Goal: Information Seeking & Learning: Find contact information

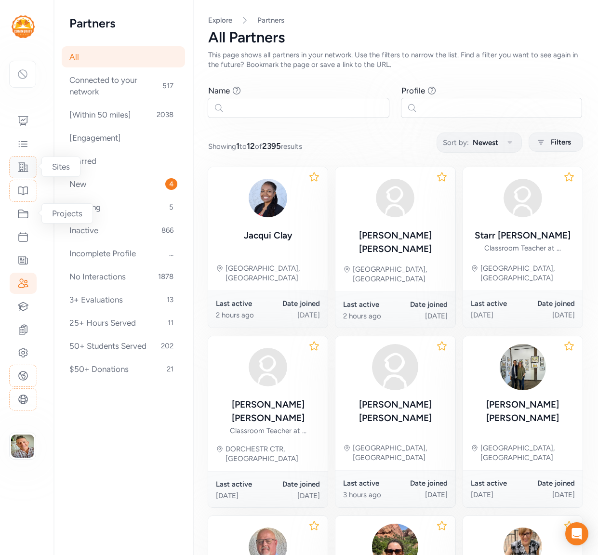
click at [25, 168] on icon at bounding box center [23, 167] width 10 height 9
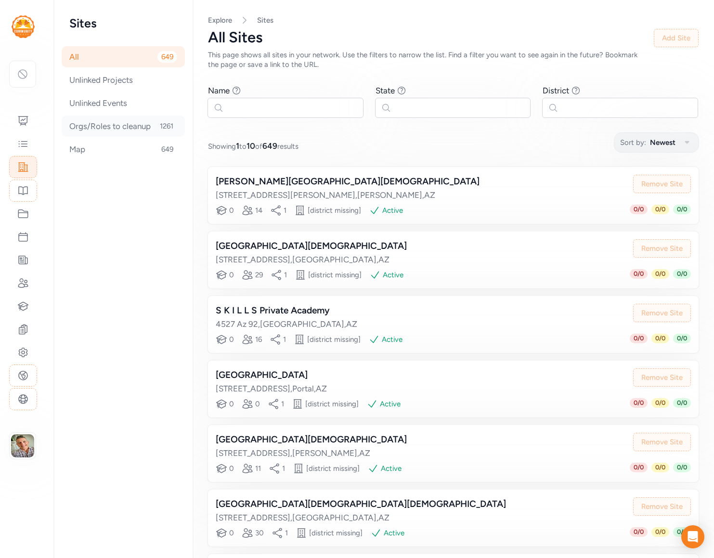
click at [142, 131] on div "Orgs/Roles to cleanup 1261" at bounding box center [123, 126] width 123 height 21
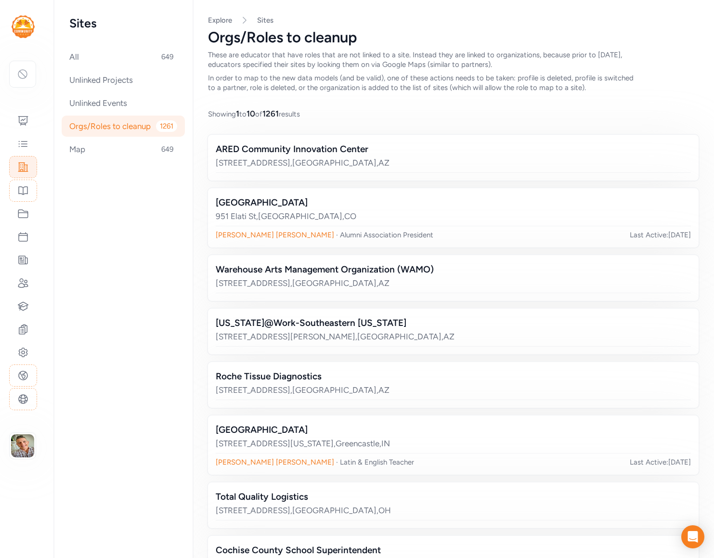
click at [289, 151] on div "ARED Community Innovation Center" at bounding box center [444, 149] width 456 height 13
drag, startPoint x: 255, startPoint y: 235, endPoint x: 356, endPoint y: 235, distance: 101.6
click at [356, 235] on div "[PERSON_NAME] · Alumni Association President" at bounding box center [333, 235] width 234 height 10
drag, startPoint x: 211, startPoint y: 203, endPoint x: 316, endPoint y: 201, distance: 105.0
click at [316, 201] on div "[GEOGRAPHIC_DATA]" at bounding box center [444, 202] width 456 height 13
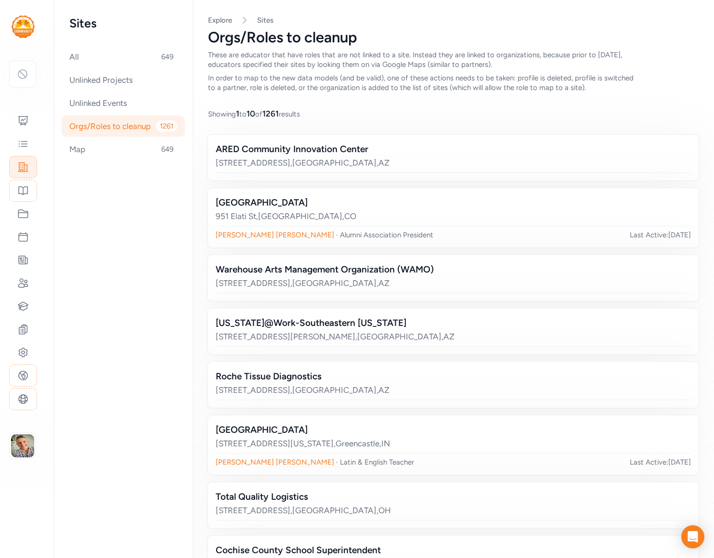
click at [343, 266] on div "Warehouse Arts Management Organization (WAMO)" at bounding box center [444, 269] width 456 height 13
click at [347, 268] on div "Warehouse Arts Management Organization (WAMO)" at bounding box center [444, 269] width 456 height 13
copy div "Warehouse Arts Management Organization (WAMO)"
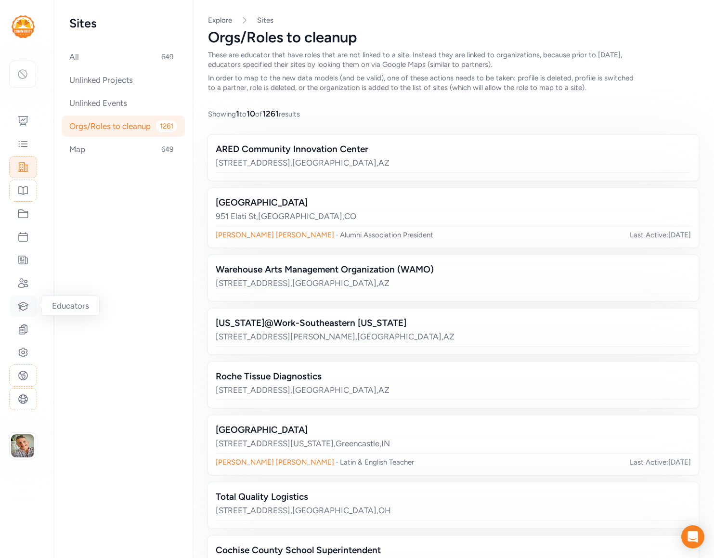
click at [24, 304] on icon at bounding box center [23, 307] width 12 height 12
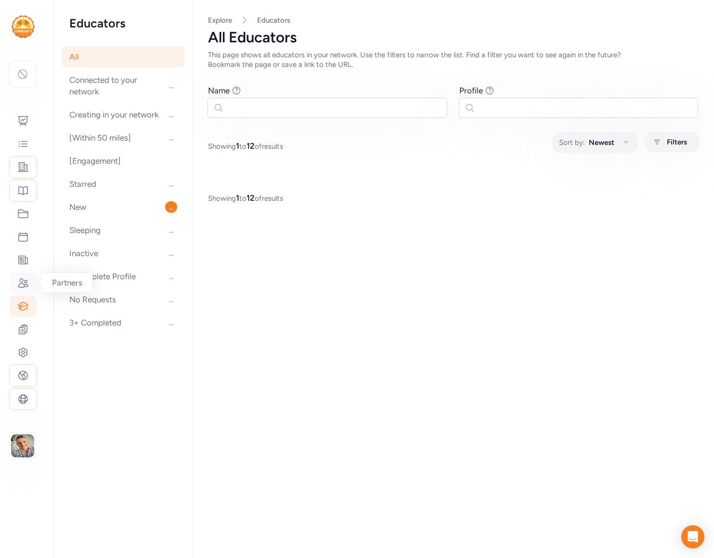
click at [21, 284] on icon at bounding box center [23, 283] width 12 height 12
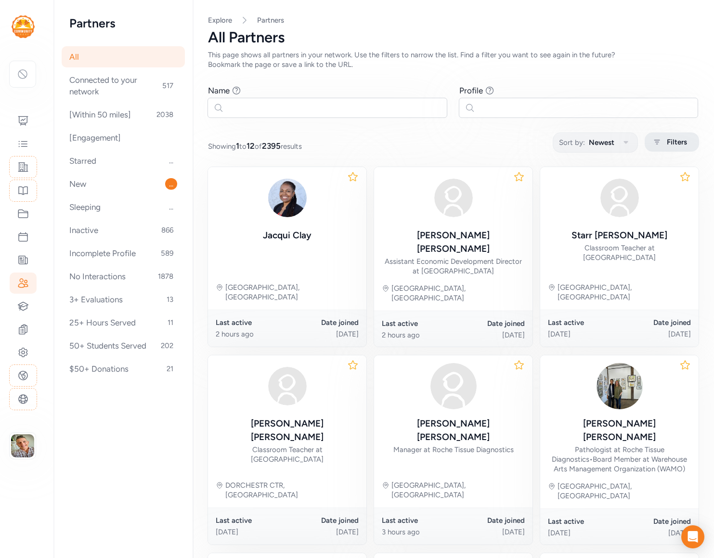
click at [597, 134] on div "Filters" at bounding box center [672, 141] width 54 height 19
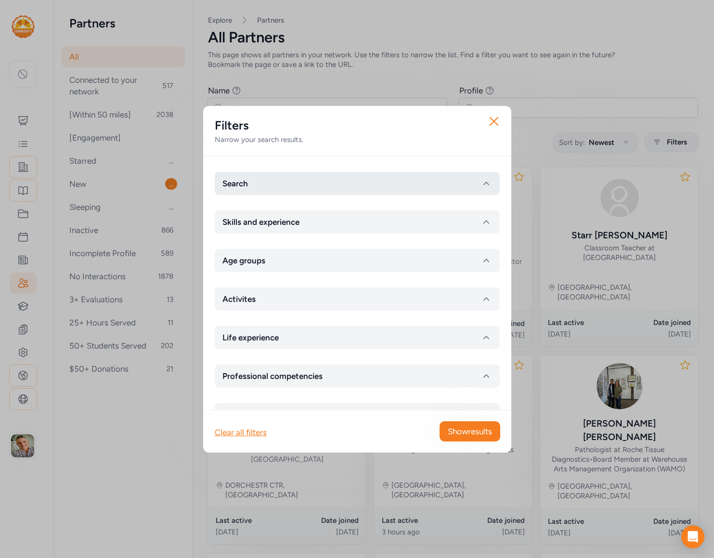
click at [370, 191] on button "Search" at bounding box center [357, 183] width 285 height 23
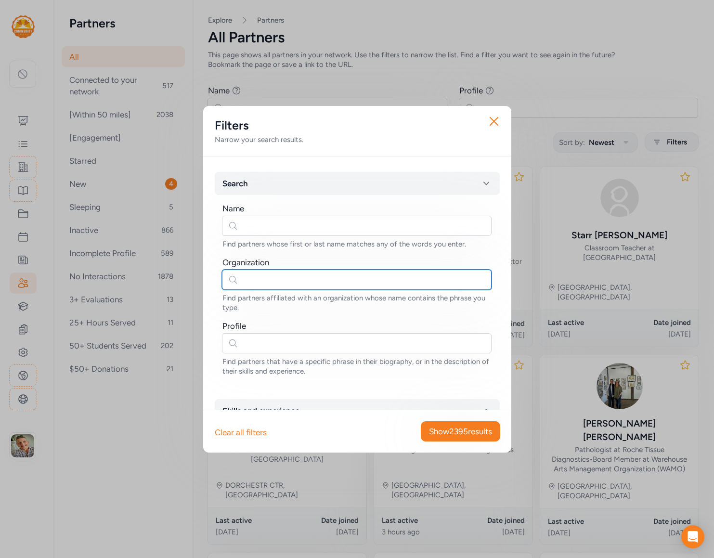
click at [334, 283] on input "text" at bounding box center [357, 280] width 270 height 20
paste input "Warehouse Arts Management Organization (WAMO)"
type input "Warehouse Arts Management Organization (WAMO)"
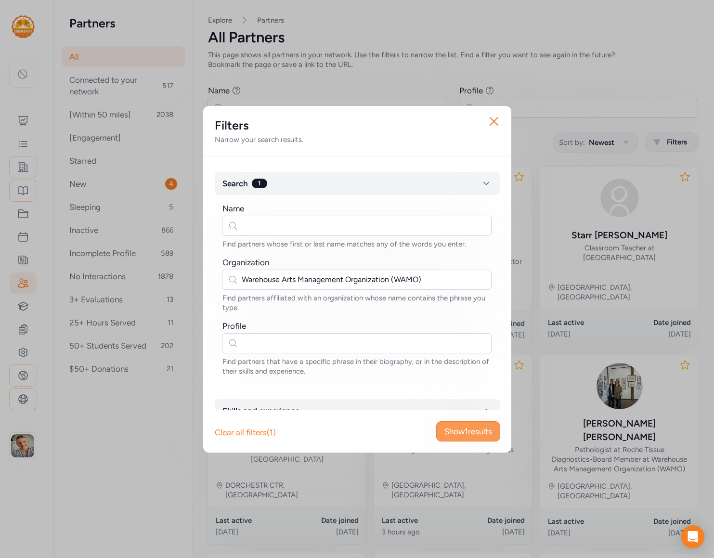
click at [475, 433] on span "Show 1 results" at bounding box center [469, 432] width 48 height 12
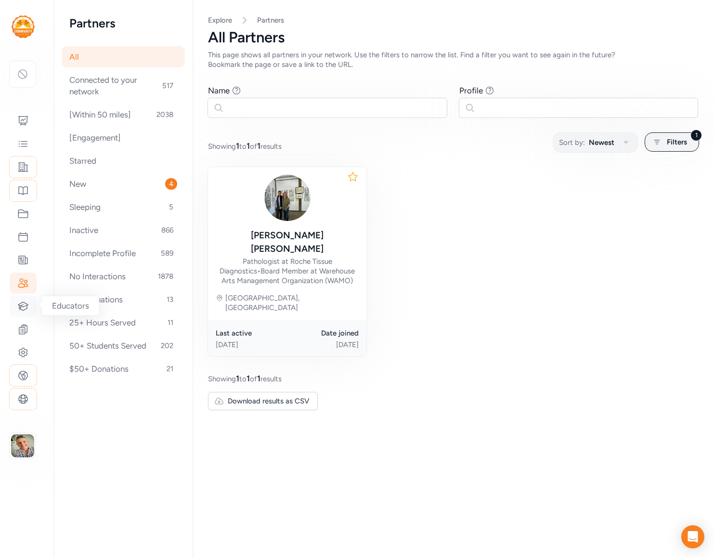
click at [26, 307] on icon at bounding box center [23, 307] width 12 height 12
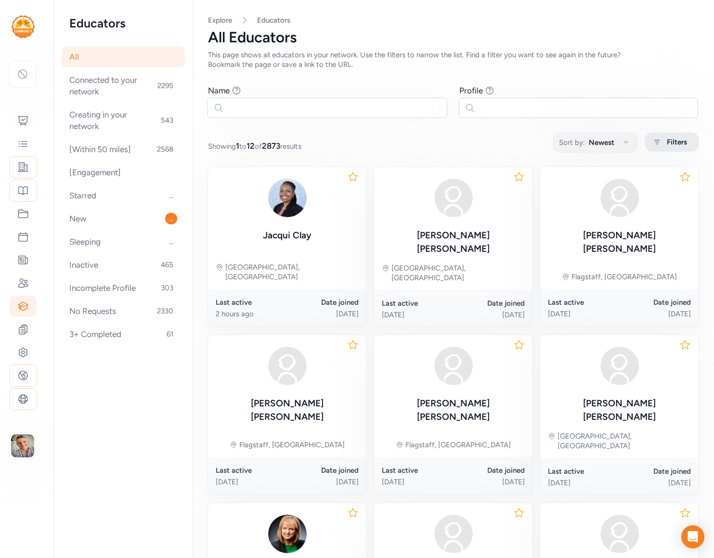
click at [597, 144] on span "Filters" at bounding box center [677, 142] width 20 height 12
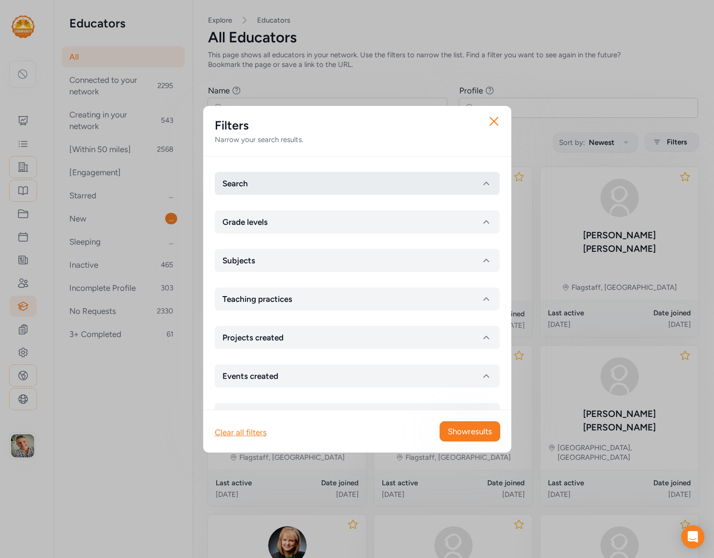
click at [343, 185] on button "Search" at bounding box center [357, 183] width 285 height 23
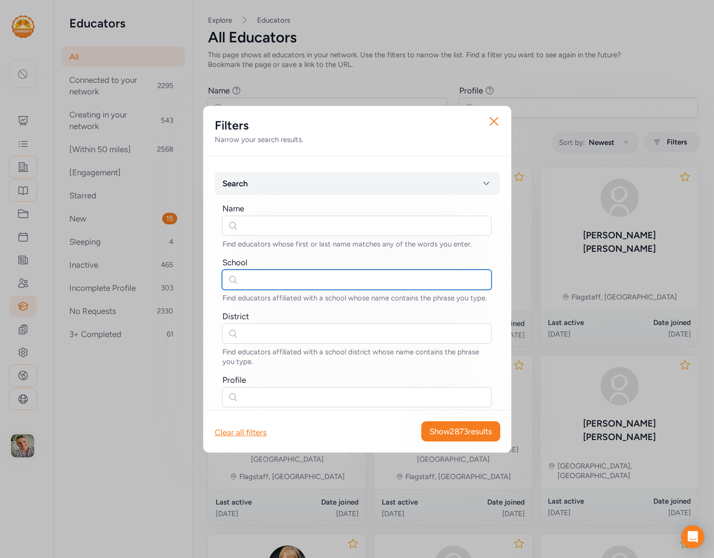
click at [265, 276] on input "text" at bounding box center [357, 280] width 270 height 20
paste input "Warehouse Arts Management Organization (WAMO)"
type input "Warehouse Arts Management Organization (WAMO)"
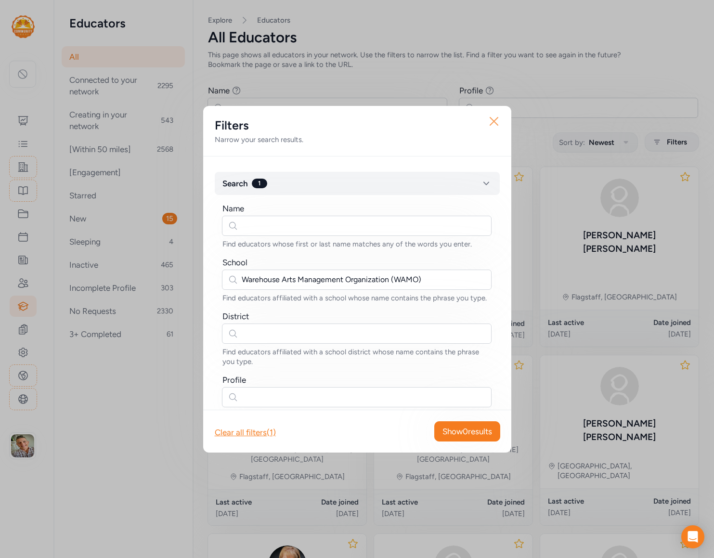
click at [496, 120] on icon "button" at bounding box center [494, 121] width 15 height 15
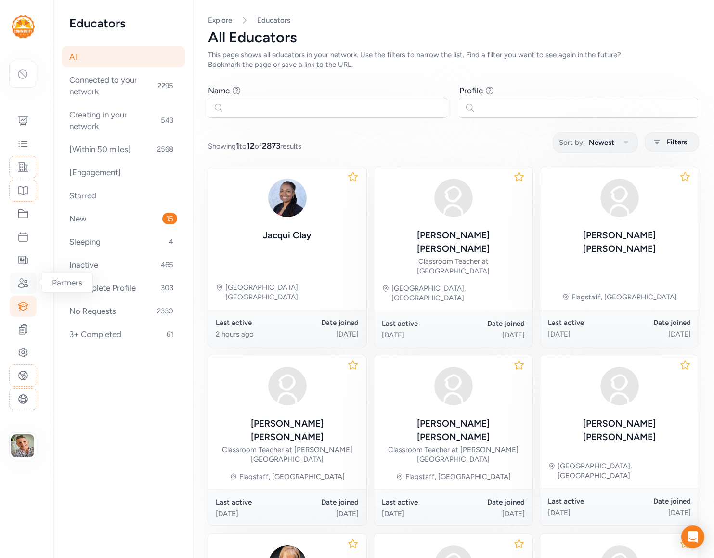
click at [23, 285] on icon at bounding box center [23, 283] width 10 height 9
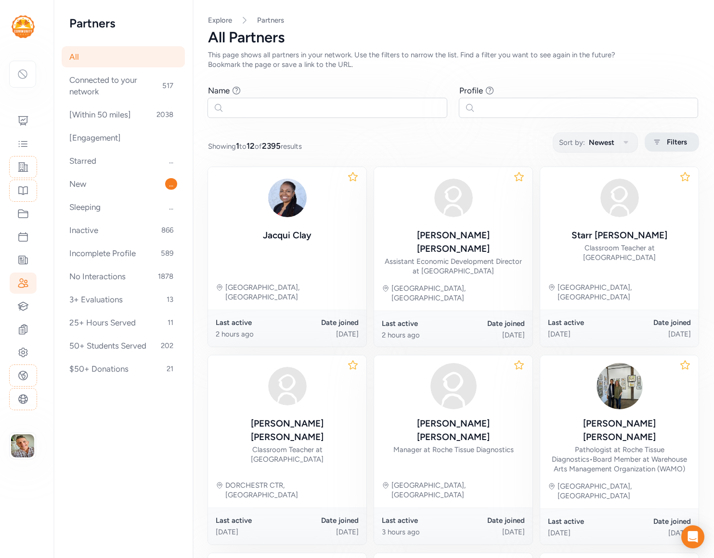
click at [597, 145] on span "Filters" at bounding box center [677, 142] width 20 height 12
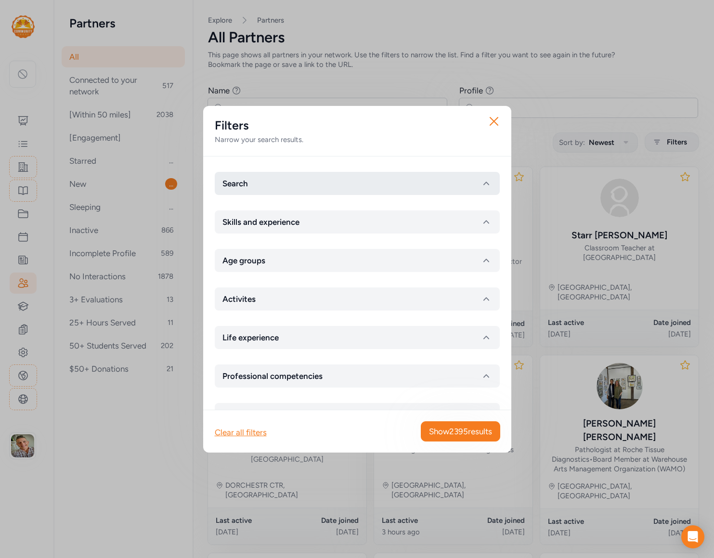
click at [401, 188] on button "Search" at bounding box center [357, 183] width 285 height 23
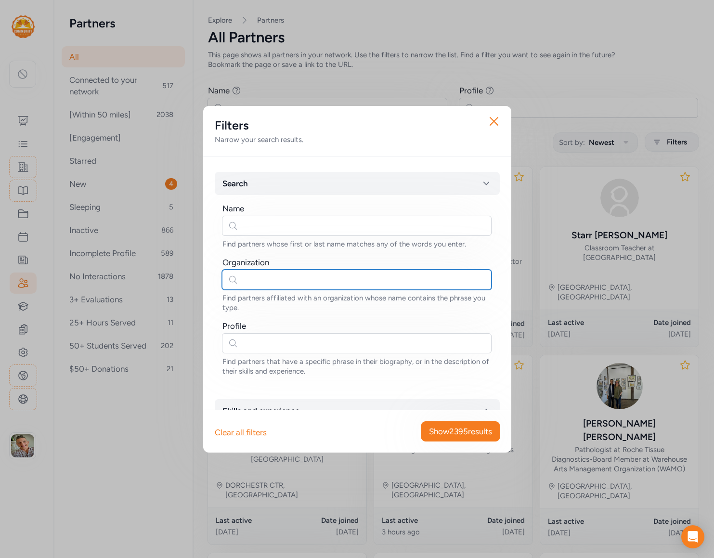
click at [312, 285] on input "text" at bounding box center [357, 280] width 270 height 20
paste input "Warehouse Arts Management Organization (WAMO)"
type input "Warehouse Arts Management Organization (WAMO)"
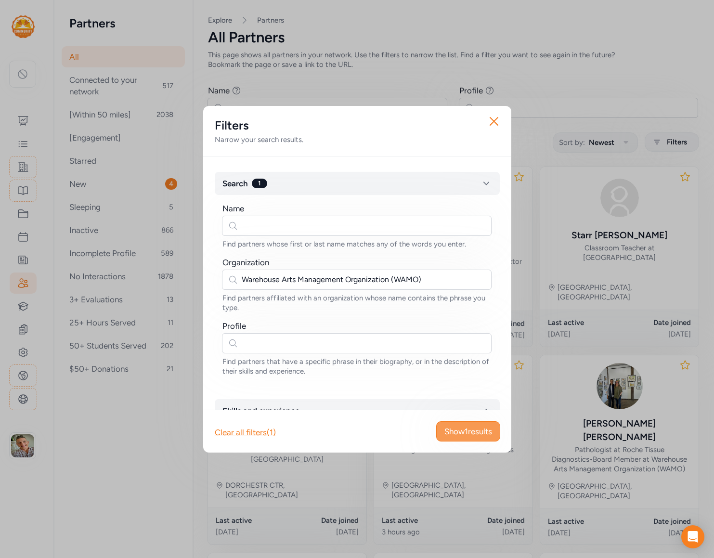
click at [468, 438] on button "Show 1 results" at bounding box center [468, 431] width 64 height 20
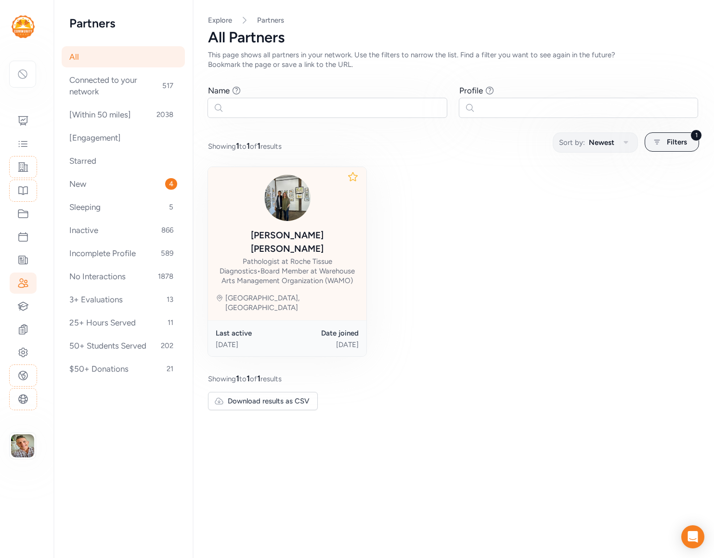
click at [337, 290] on div "[PERSON_NAME] Pathologist at Roche Tissue Diagnostics • Board Member at Warehou…" at bounding box center [287, 243] width 158 height 153
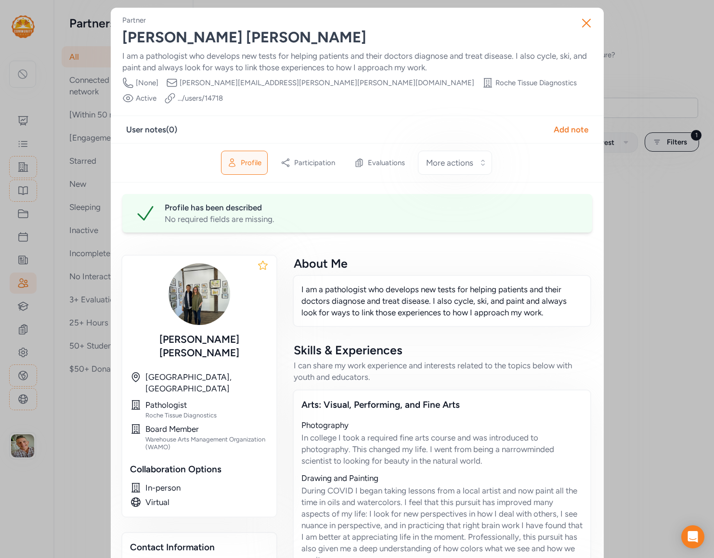
click at [223, 93] on link ".../users/ 14718" at bounding box center [200, 98] width 45 height 10
click at [53, 47] on div "Close Partner [PERSON_NAME] I am a pathologist who develops new tests for helpi…" at bounding box center [357, 545] width 714 height 1090
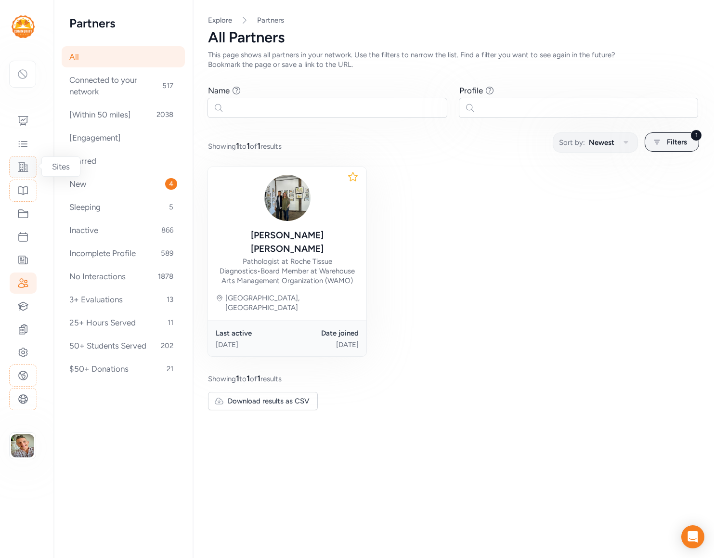
click at [25, 166] on icon at bounding box center [23, 167] width 12 height 12
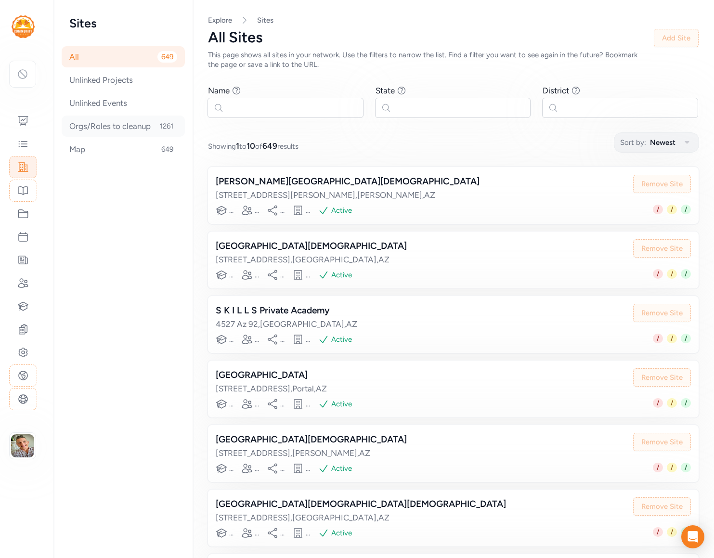
click at [103, 137] on div "All 649 Unlinked Projects Unlinked Events Orgs/Roles to cleanup 1261 Map 649" at bounding box center [123, 103] width 108 height 114
click at [107, 126] on div "Orgs/Roles to cleanup 1261" at bounding box center [123, 126] width 123 height 21
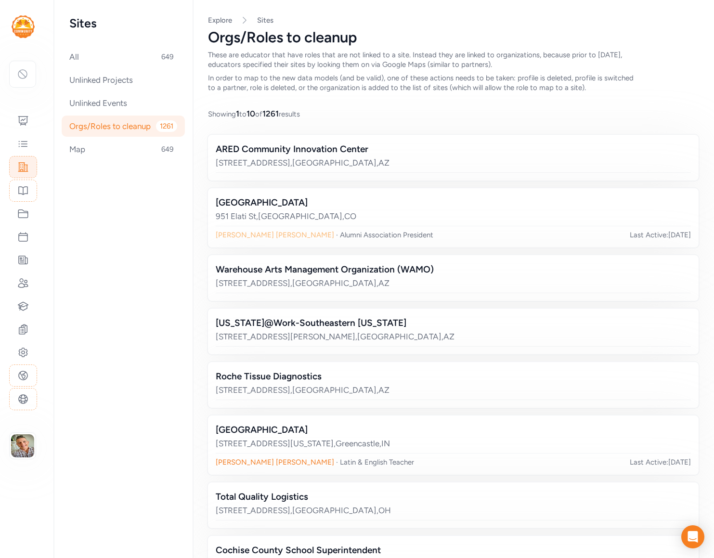
click at [238, 237] on span "[PERSON_NAME]" at bounding box center [275, 235] width 118 height 9
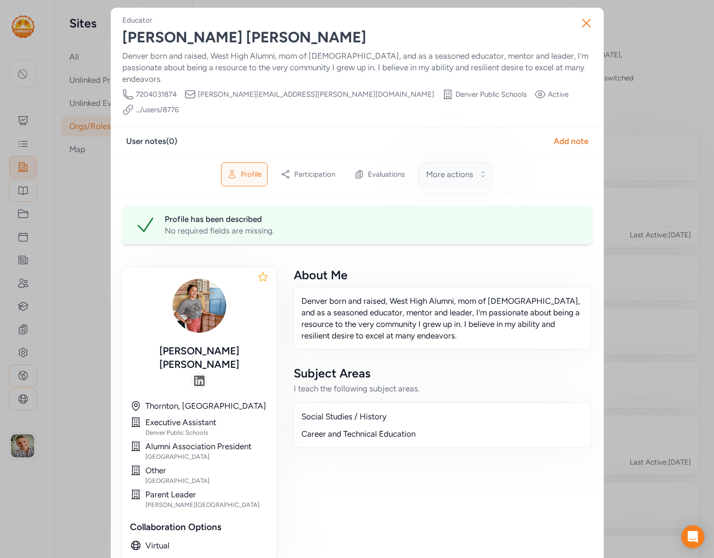
click at [476, 162] on button "More actions" at bounding box center [455, 174] width 74 height 24
click at [477, 89] on div "Phone Number [PHONE_NUMBER] Email [PERSON_NAME][EMAIL_ADDRESS][PERSON_NAME][DOM…" at bounding box center [357, 102] width 470 height 27
click at [179, 105] on link ".../users/ 8776" at bounding box center [157, 110] width 43 height 10
click at [586, 18] on icon "button" at bounding box center [586, 22] width 15 height 15
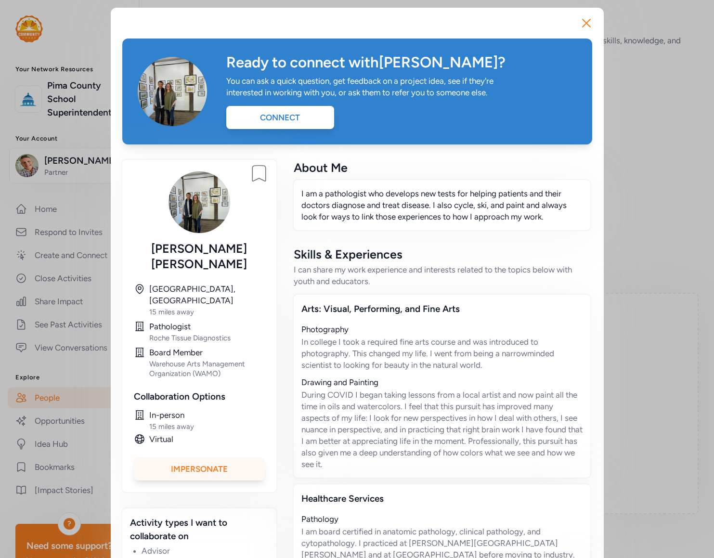
click at [202, 458] on div "Impersonate" at bounding box center [199, 469] width 131 height 23
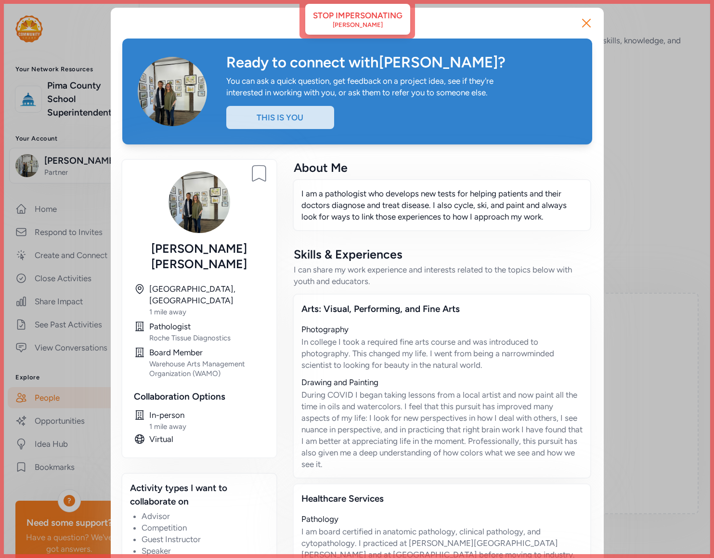
click at [337, 12] on div "Ready to connect with Matthew ? You can ask a quick question, get feedback on a…" at bounding box center [357, 497] width 493 height 979
click at [328, 17] on div "Ready to connect with Matthew ? You can ask a quick question, get feedback on a…" at bounding box center [357, 497] width 493 height 979
click at [621, 70] on div "Close Ready to connect with Matthew ? You can ask a quick question, get feedbac…" at bounding box center [357, 497] width 714 height 994
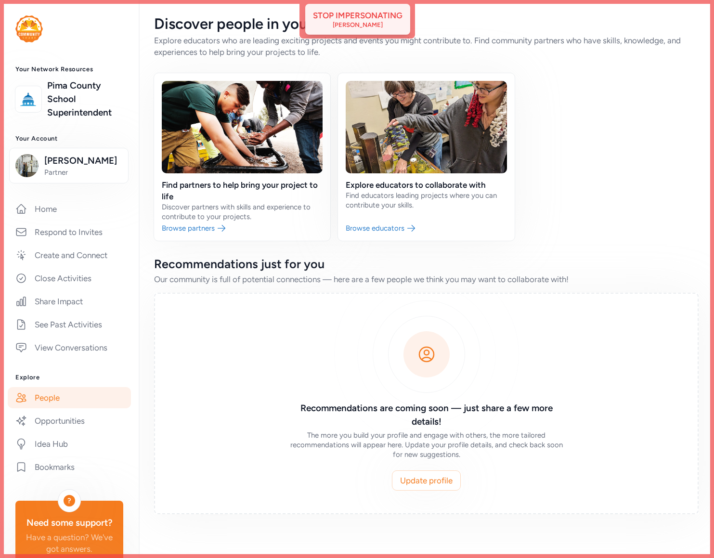
click at [398, 27] on div "Stop impersonating Matthew Olson" at bounding box center [358, 19] width 90 height 19
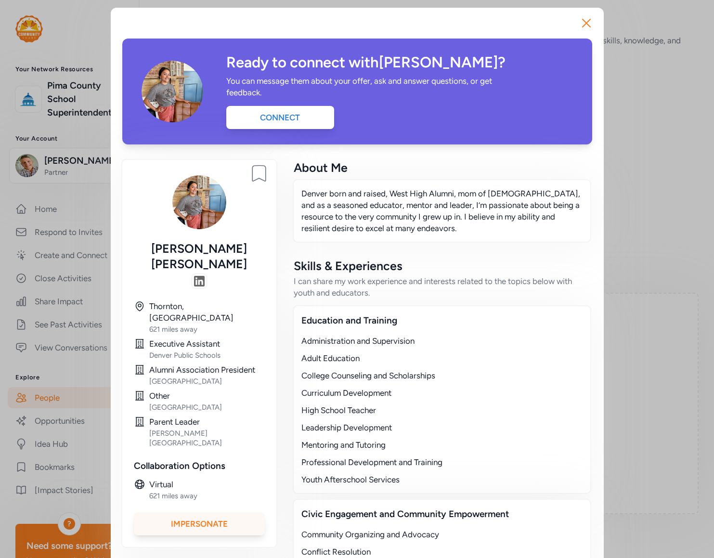
click at [202, 513] on div "Impersonate" at bounding box center [199, 524] width 131 height 23
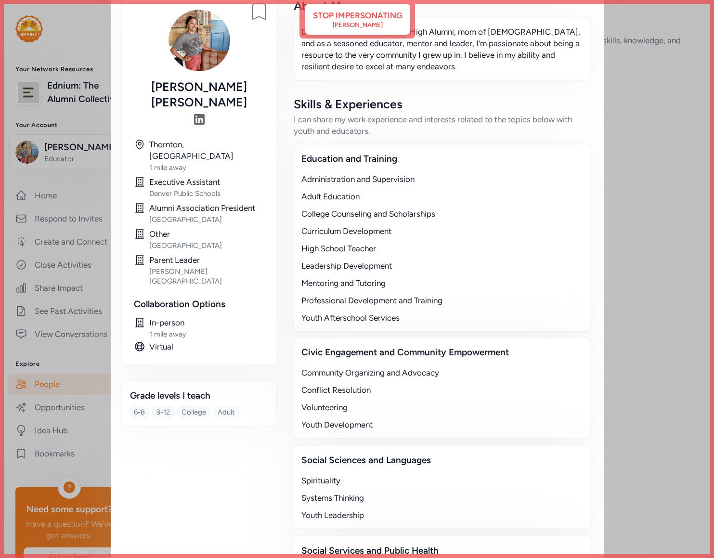
scroll to position [157, 0]
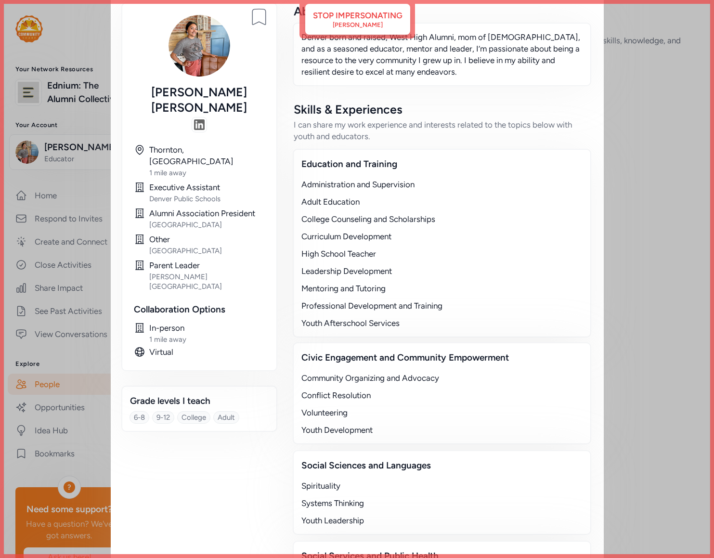
click at [348, 13] on div "About Me" at bounding box center [442, 10] width 297 height 15
click at [359, 23] on div "Denver born and raised, West High Alumni, mom of [DEMOGRAPHIC_DATA], and as a s…" at bounding box center [442, 55] width 299 height 64
click at [640, 62] on div "Close Ready to connect with Jeri ? You can message them about your offer, ask a…" at bounding box center [357, 316] width 714 height 946
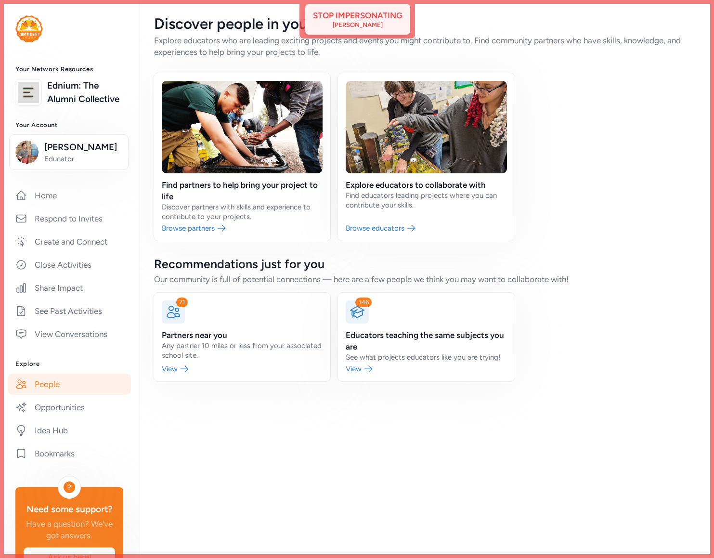
click at [367, 26] on div "Jeri Romero" at bounding box center [358, 25] width 50 height 8
